Goal: Book appointment/travel/reservation

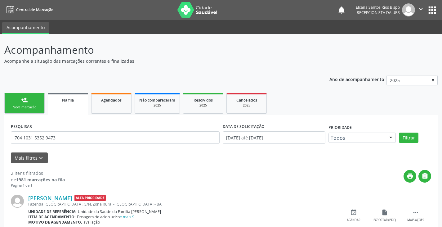
click at [22, 96] on div "person_add" at bounding box center [24, 99] width 7 height 7
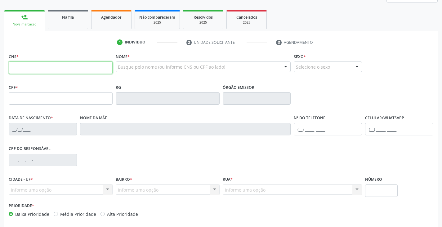
click at [51, 67] on input "text" at bounding box center [61, 67] width 104 height 12
drag, startPoint x: 51, startPoint y: 72, endPoint x: 30, endPoint y: 48, distance: 32.1
click at [51, 72] on input "text" at bounding box center [61, 67] width 104 height 12
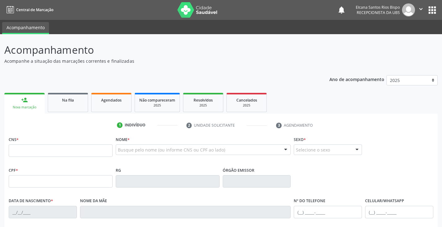
scroll to position [103, 0]
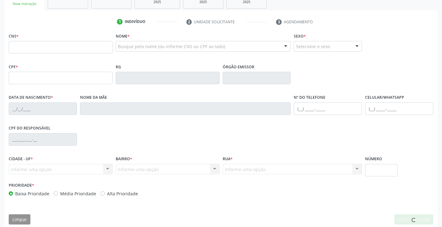
click at [48, 49] on input "text" at bounding box center [61, 47] width 104 height 12
type input "700 0085 0742 9305"
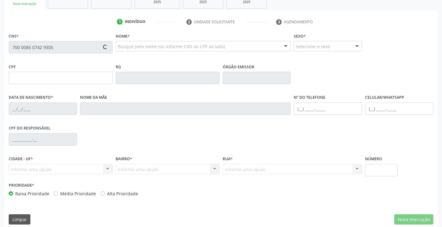
type input "27/09/1968"
type input "Zilda Nunes Santana"
type input "(99) 99999-9999"
type input "(71) 99652-6760"
type input "S/N"
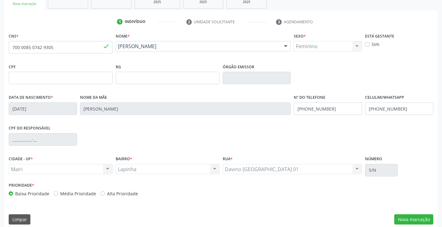
scroll to position [110, 0]
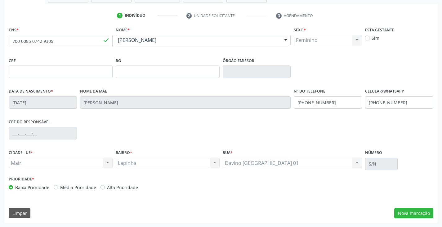
click at [130, 187] on label "Alta Prioridade" at bounding box center [122, 187] width 31 height 7
click at [105, 187] on input "Alta Prioridade" at bounding box center [103, 187] width 4 height 6
radio input "true"
click at [403, 213] on button "Nova marcação" at bounding box center [413, 213] width 39 height 11
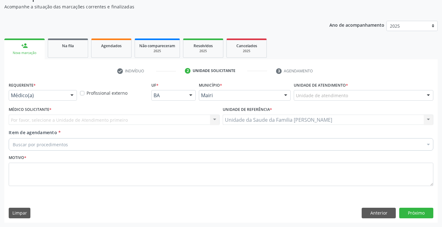
scroll to position [54, 0]
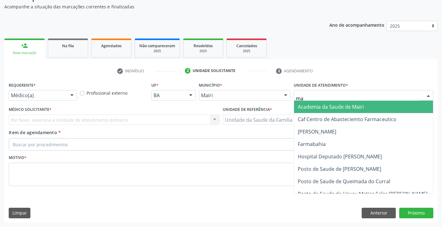
type input "mar"
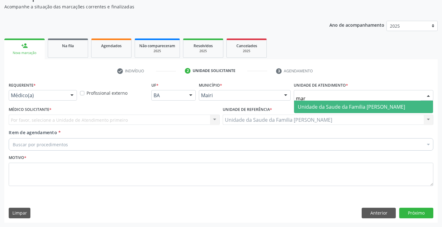
click at [322, 107] on span "Unidade da Saude da Familia [PERSON_NAME]" at bounding box center [351, 106] width 107 height 7
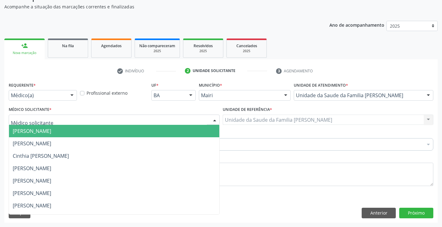
scroll to position [84, 0]
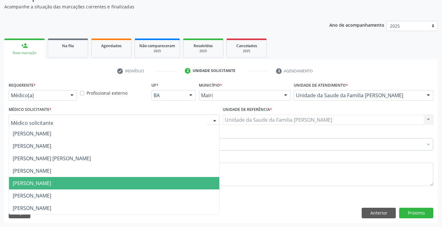
click at [39, 183] on span "Marilia Sodre Barreto" at bounding box center [32, 183] width 38 height 7
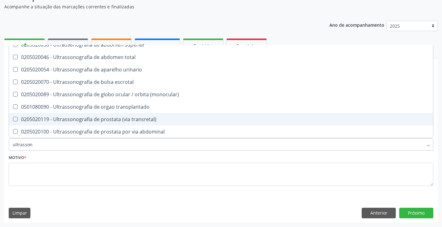
scroll to position [0, 0]
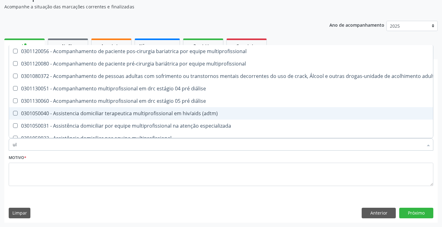
type input "u"
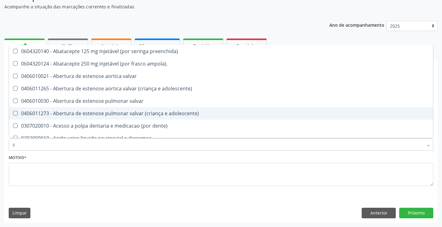
type input "sg"
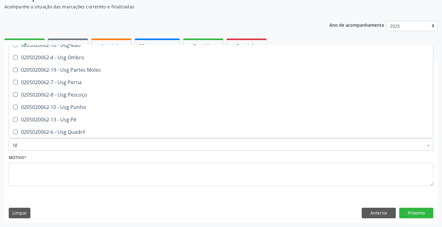
scroll to position [186, 0]
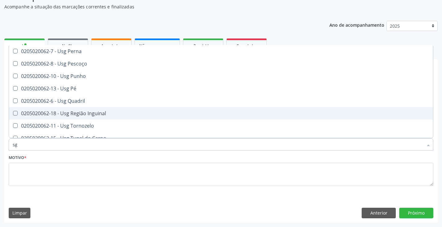
click at [96, 110] on span "0205020062-18 - Usg Região Inguinal" at bounding box center [221, 113] width 424 height 12
checkbox Inguinal "true"
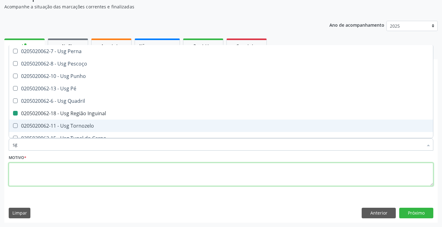
click at [62, 174] on textarea at bounding box center [221, 175] width 425 height 24
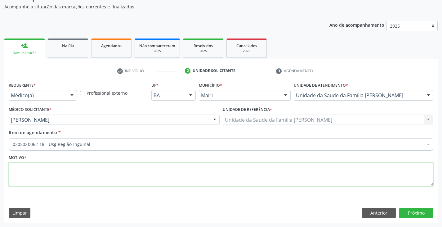
scroll to position [0, 0]
type textarea "hernia inguinal"
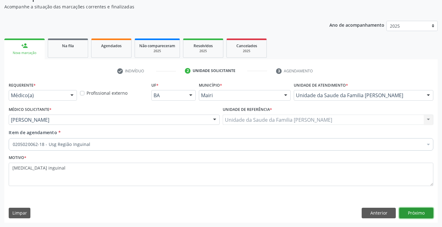
click at [417, 209] on button "Próximo" at bounding box center [416, 213] width 34 height 11
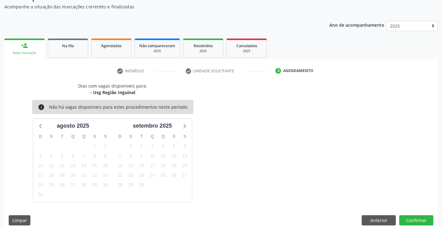
scroll to position [61, 0]
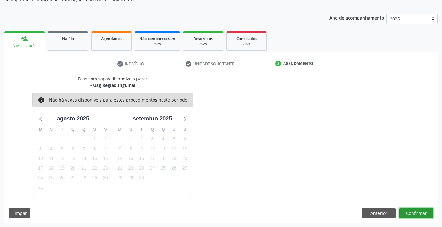
click at [417, 211] on button "Confirmar" at bounding box center [416, 213] width 34 height 11
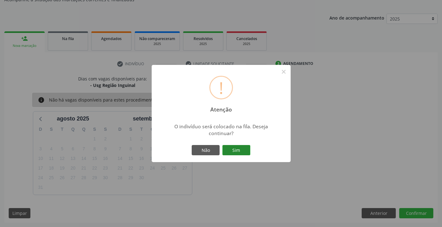
click at [236, 146] on button "Sim" at bounding box center [236, 150] width 28 height 11
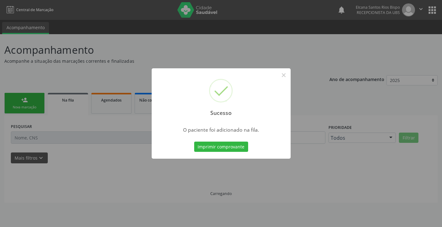
scroll to position [0, 0]
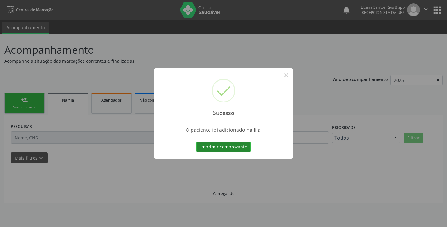
click at [235, 149] on button "Imprimir comprovante" at bounding box center [223, 146] width 54 height 11
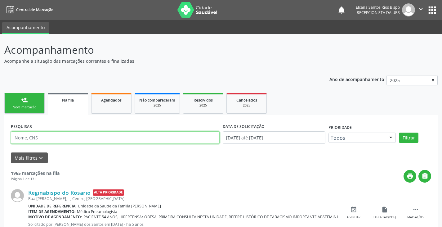
click at [75, 134] on input "text" at bounding box center [115, 137] width 209 height 12
paste input "700 0085 0742 9305"
type input "700 0085 0742 9305"
click at [399, 132] on button "Filtrar" at bounding box center [409, 137] width 20 height 11
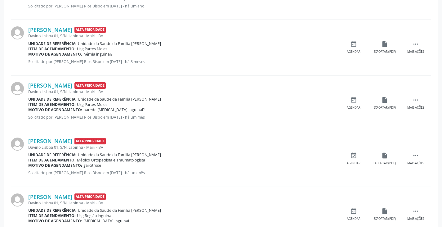
scroll to position [305, 0]
